Goal: Information Seeking & Learning: Understand process/instructions

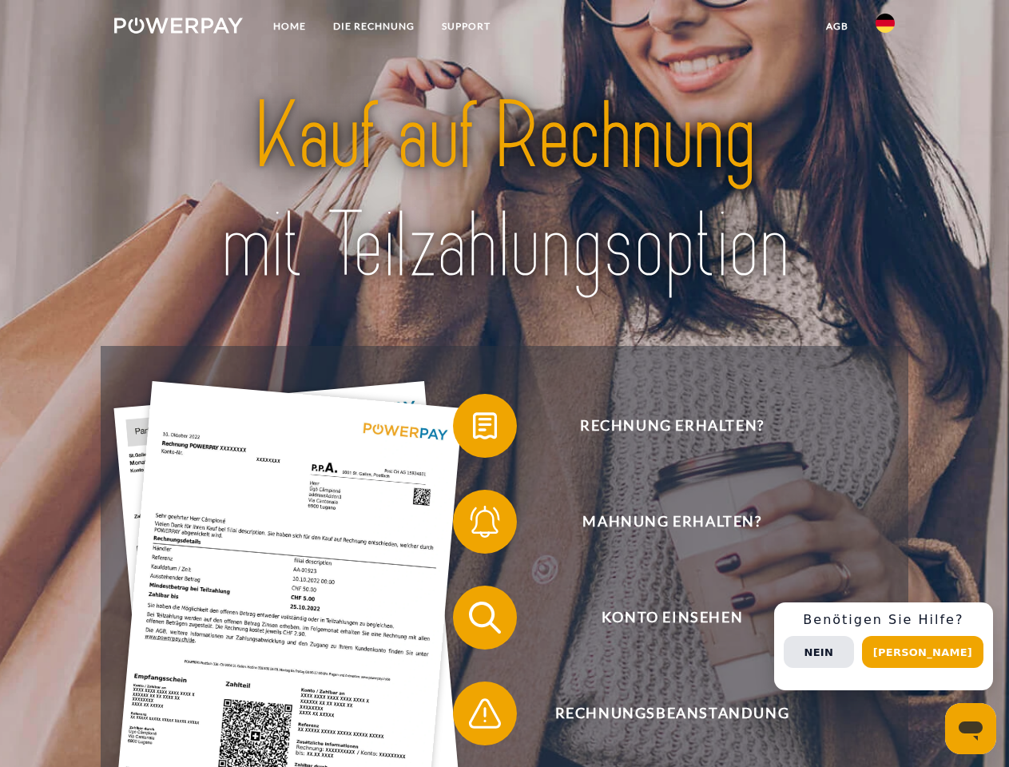
click at [178, 28] on img at bounding box center [178, 26] width 129 height 16
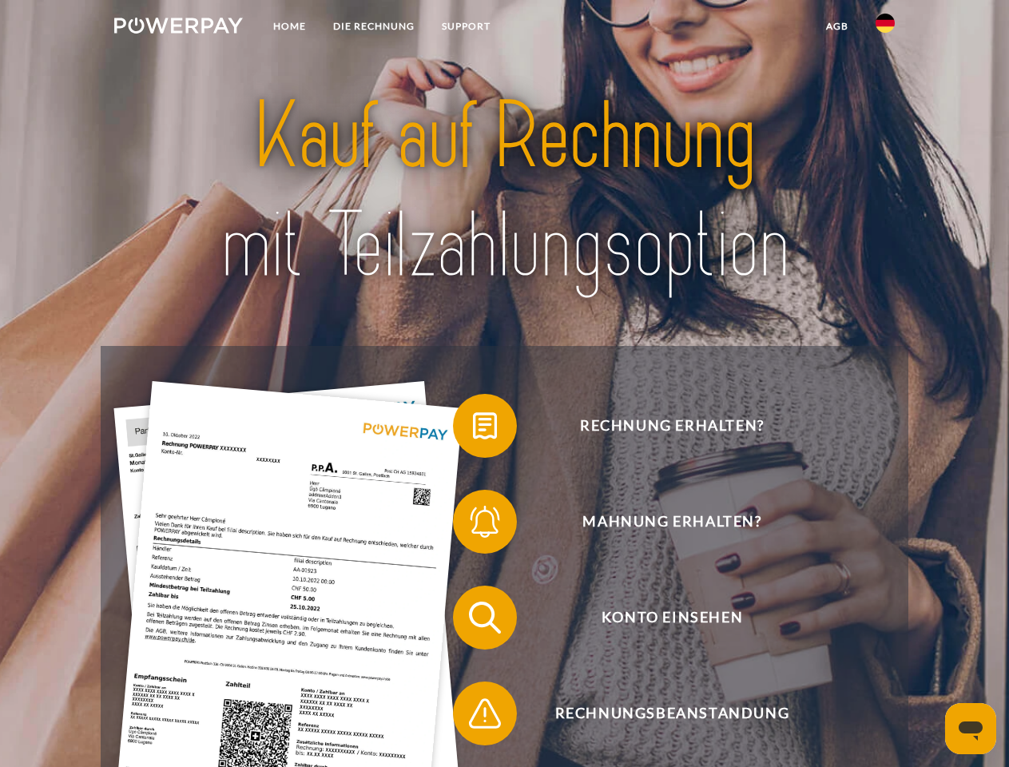
click at [885, 28] on img at bounding box center [884, 23] width 19 height 19
click at [836, 26] on link "agb" at bounding box center [837, 26] width 50 height 29
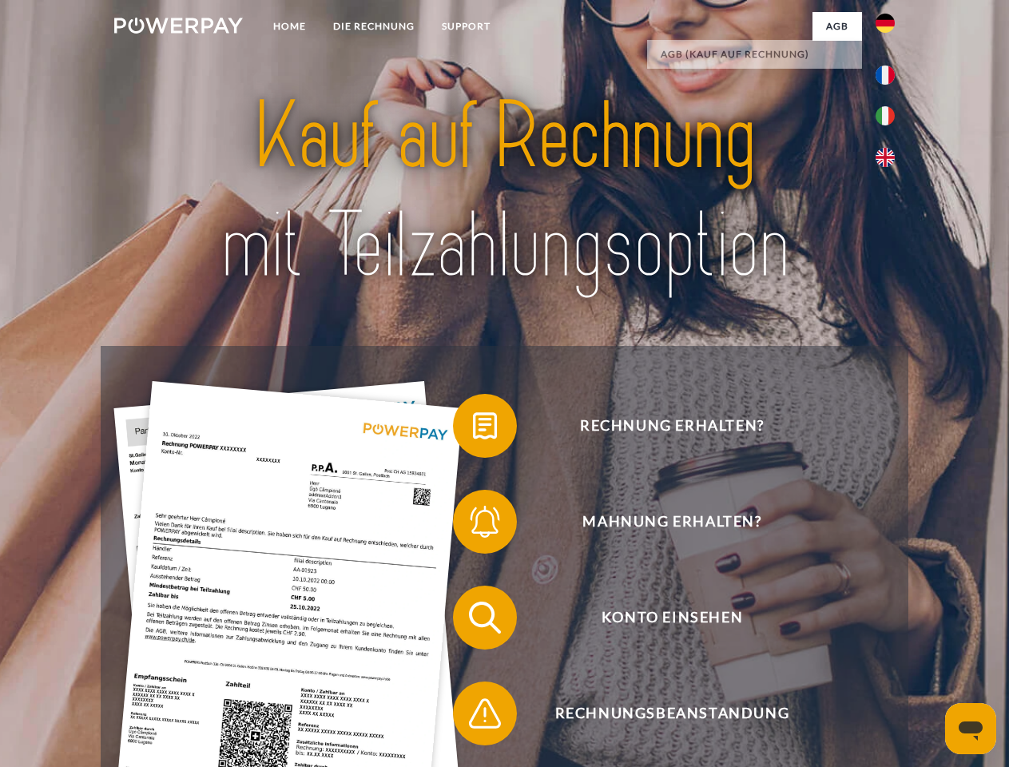
click at [473, 429] on span at bounding box center [461, 426] width 80 height 80
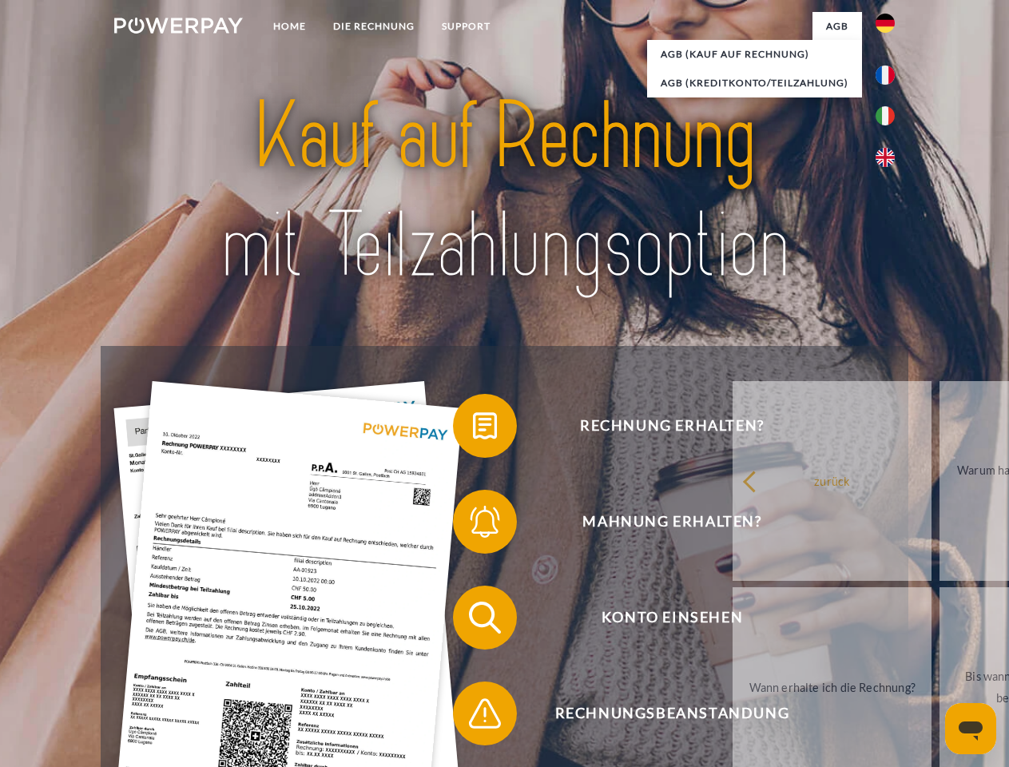
click at [473, 525] on div "Rechnung erhalten? Mahnung erhalten? Konto einsehen" at bounding box center [504, 665] width 807 height 639
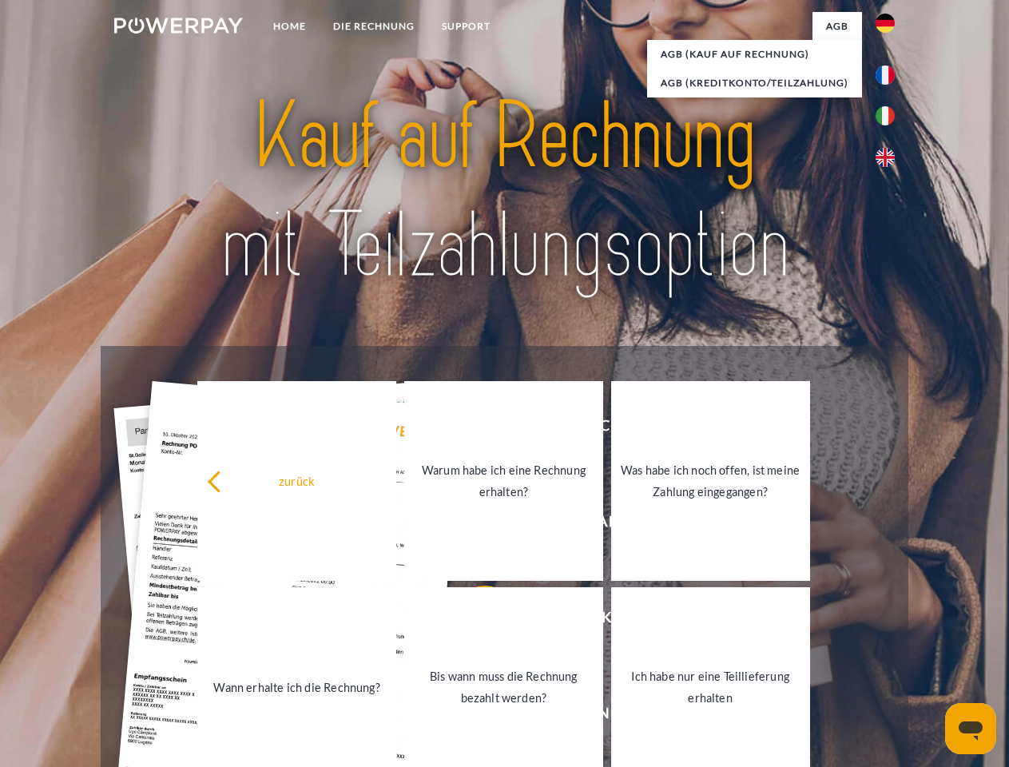
click at [473, 620] on link "Bis wann muss die Rechnung bezahlt werden?" at bounding box center [503, 687] width 199 height 200
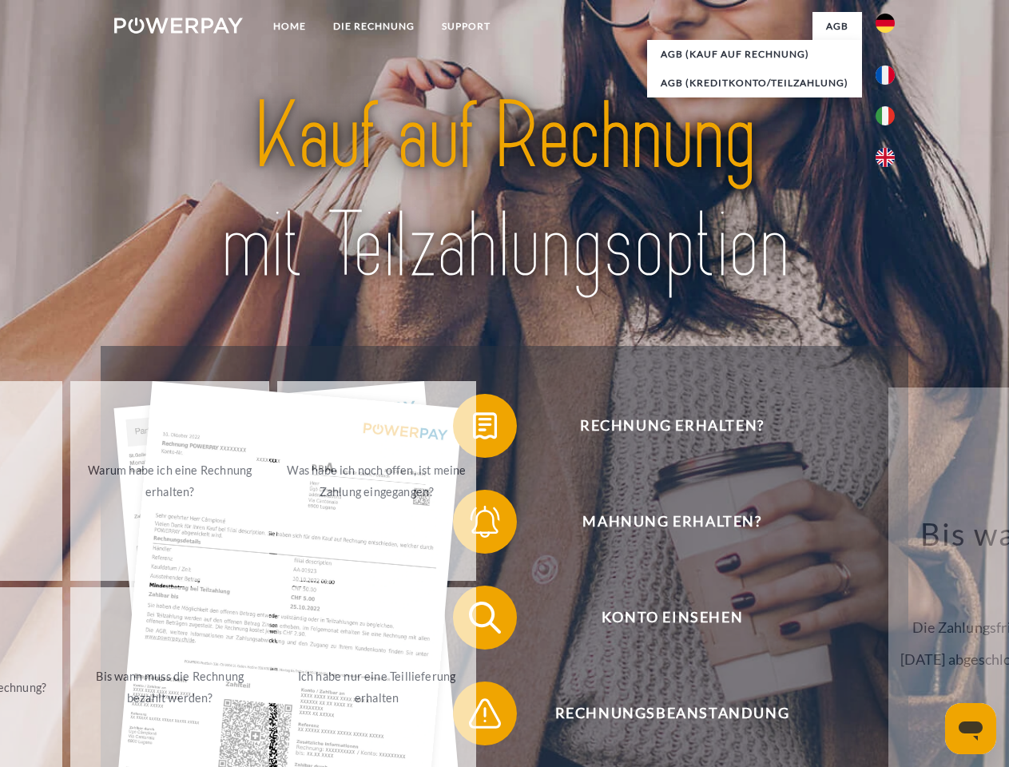
click at [473, 716] on span at bounding box center [461, 713] width 80 height 80
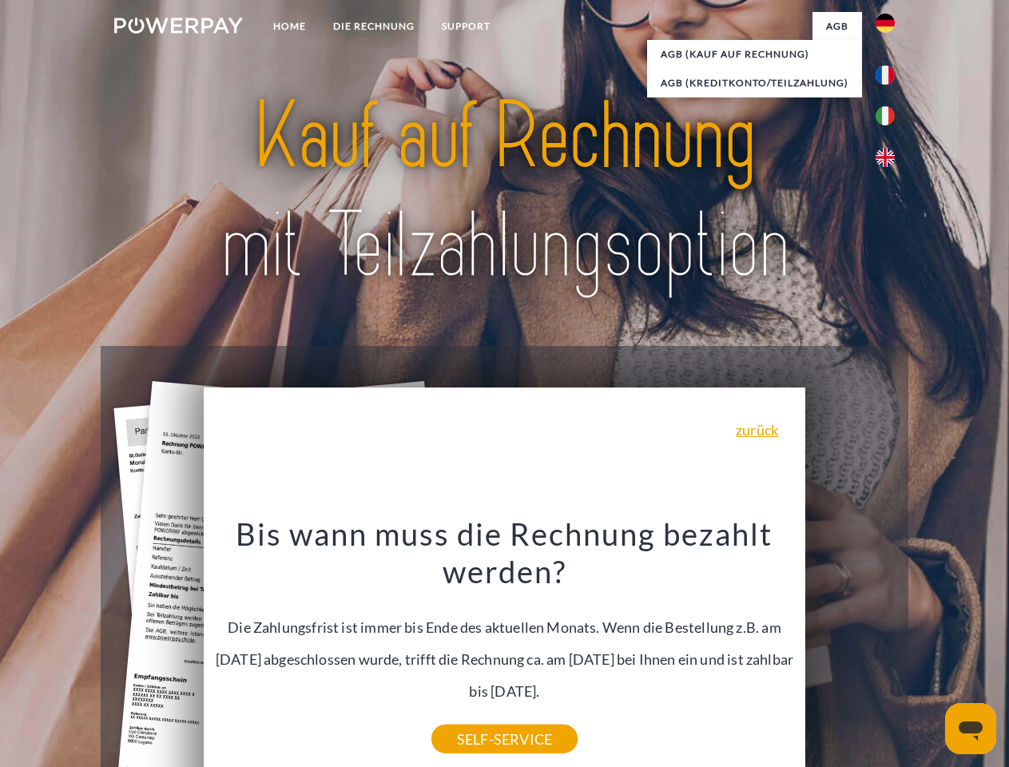
click at [889, 646] on div "Rechnung erhalten? Mahnung erhalten? Konto einsehen" at bounding box center [504, 665] width 807 height 639
click at [850, 649] on span "Konto einsehen" at bounding box center [671, 617] width 391 height 64
click at [928, 652] on header "Home DIE RECHNUNG SUPPORT" at bounding box center [504, 551] width 1009 height 1103
